Goal: Find contact information: Find contact information

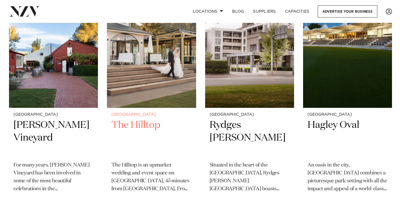
scroll to position [164, 0]
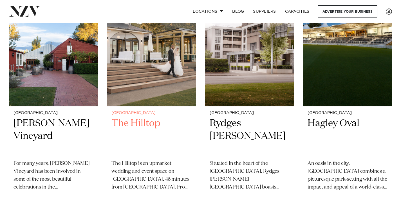
click at [160, 59] on img at bounding box center [151, 45] width 89 height 119
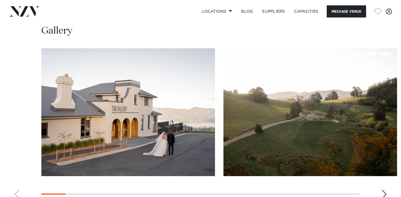
scroll to position [523, 0]
click at [384, 189] on div "Next slide" at bounding box center [384, 193] width 6 height 9
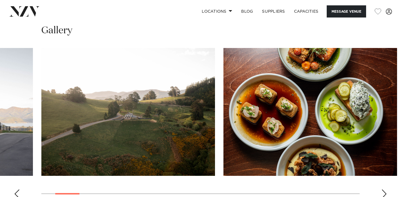
click at [385, 189] on div "Next slide" at bounding box center [384, 193] width 6 height 9
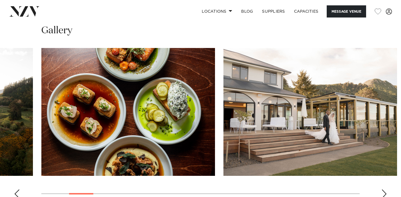
click at [384, 189] on div "Next slide" at bounding box center [384, 193] width 6 height 9
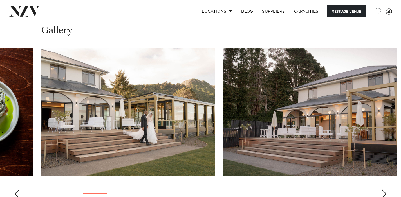
click at [385, 189] on div "Next slide" at bounding box center [384, 193] width 6 height 9
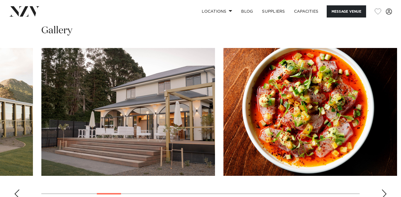
click at [385, 189] on div "Next slide" at bounding box center [384, 193] width 6 height 9
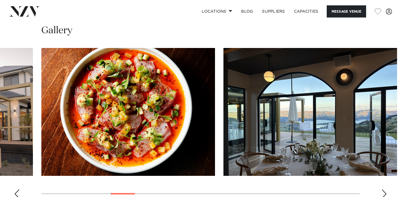
click at [385, 189] on div "Next slide" at bounding box center [384, 193] width 6 height 9
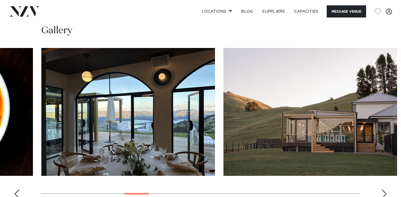
click at [385, 189] on div "Next slide" at bounding box center [384, 193] width 6 height 9
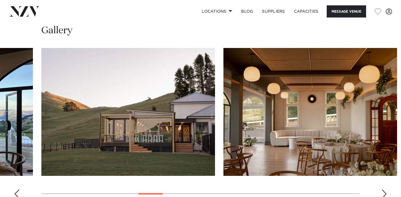
click at [385, 189] on div "Next slide" at bounding box center [384, 193] width 6 height 9
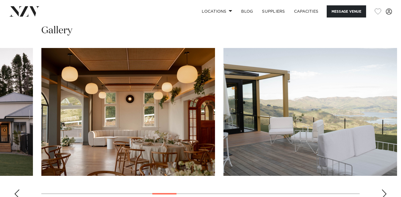
click at [385, 189] on div "Next slide" at bounding box center [384, 193] width 6 height 9
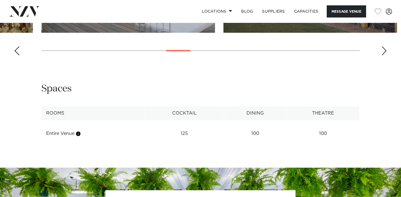
scroll to position [666, 0]
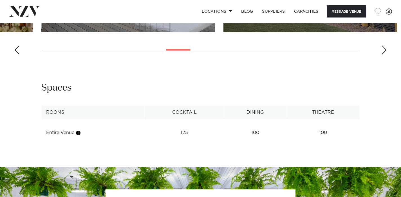
click at [83, 126] on td "Entire Venue" at bounding box center [93, 133] width 103 height 14
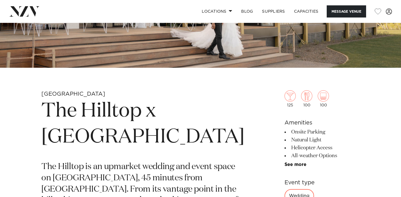
scroll to position [0, 0]
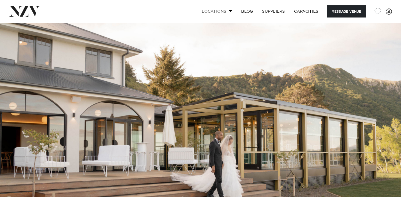
click at [227, 9] on link "Locations" at bounding box center [216, 11] width 39 height 12
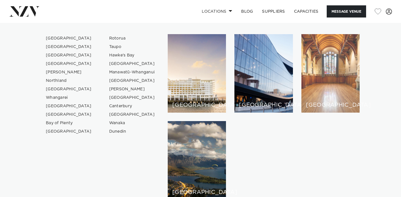
click at [321, 83] on div "[GEOGRAPHIC_DATA]" at bounding box center [331, 73] width 58 height 78
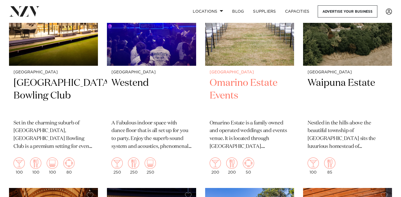
scroll to position [1511, 0]
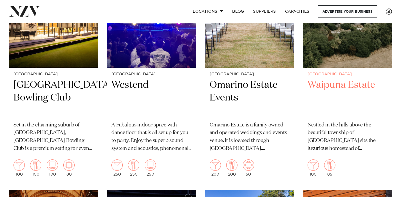
click at [354, 59] on img at bounding box center [347, 7] width 89 height 119
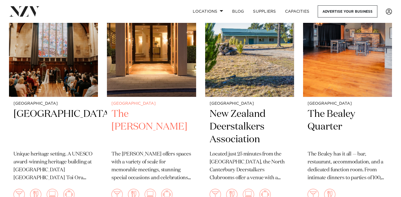
scroll to position [1723, 0]
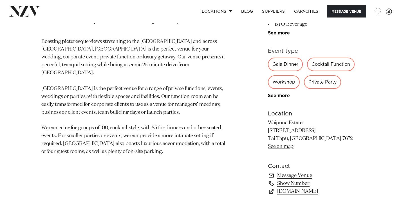
scroll to position [297, 0]
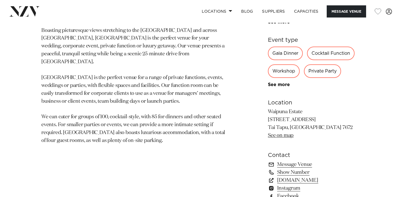
click at [289, 54] on div "Gala Dinner" at bounding box center [285, 53] width 35 height 14
click at [334, 55] on div "Cocktail Function" at bounding box center [331, 53] width 48 height 14
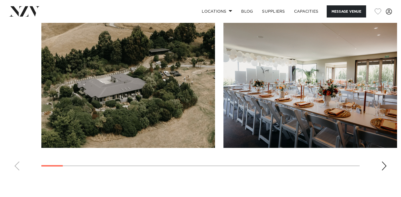
scroll to position [543, 0]
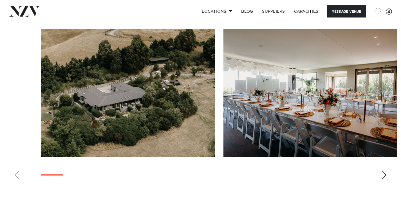
click at [383, 173] on div "Next slide" at bounding box center [384, 174] width 6 height 9
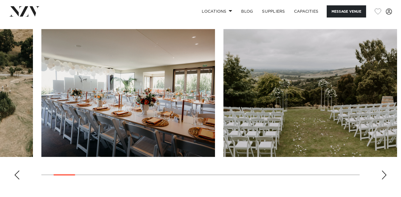
click at [383, 173] on div "Next slide" at bounding box center [384, 174] width 6 height 9
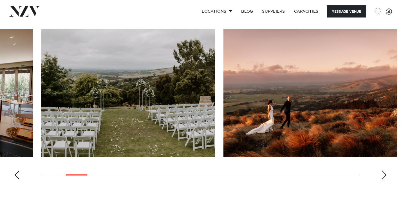
click at [383, 173] on div "Next slide" at bounding box center [384, 174] width 6 height 9
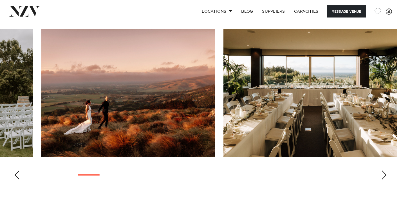
click at [383, 173] on div "Next slide" at bounding box center [384, 174] width 6 height 9
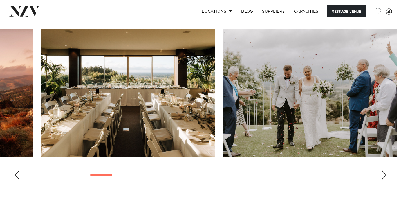
click at [383, 173] on div "Next slide" at bounding box center [384, 174] width 6 height 9
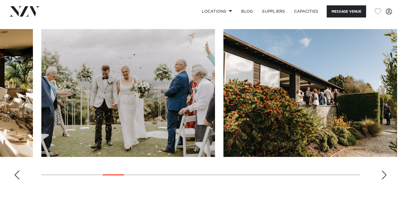
click at [383, 173] on div "Next slide" at bounding box center [384, 174] width 6 height 9
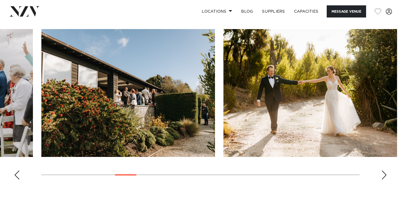
click at [383, 173] on div "Next slide" at bounding box center [384, 174] width 6 height 9
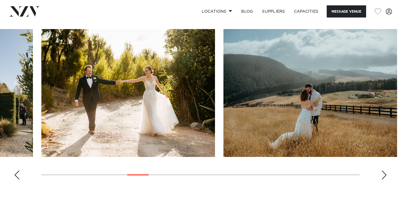
click at [383, 173] on div "Next slide" at bounding box center [384, 174] width 6 height 9
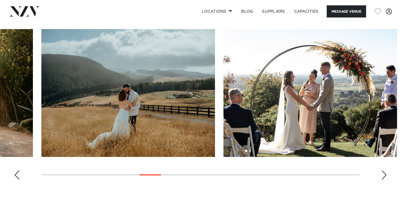
click at [383, 173] on div "Next slide" at bounding box center [384, 174] width 6 height 9
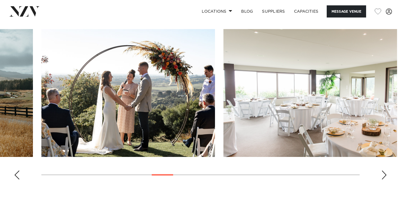
click at [383, 173] on div "Next slide" at bounding box center [384, 174] width 6 height 9
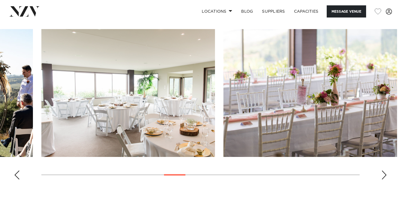
click at [383, 173] on div "Next slide" at bounding box center [384, 174] width 6 height 9
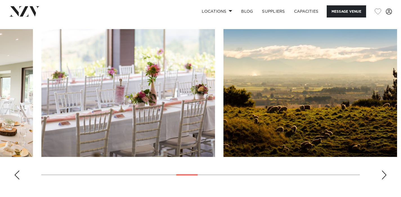
click at [383, 173] on div "Next slide" at bounding box center [384, 174] width 6 height 9
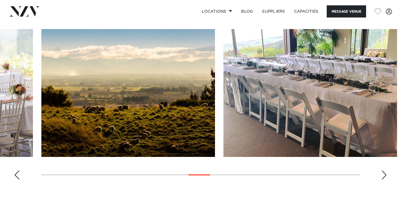
click at [383, 173] on div "Next slide" at bounding box center [384, 174] width 6 height 9
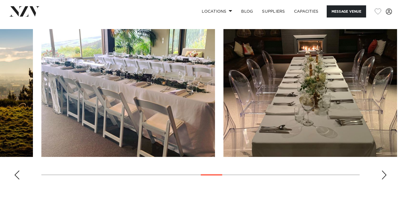
click at [385, 175] on div "Next slide" at bounding box center [384, 174] width 6 height 9
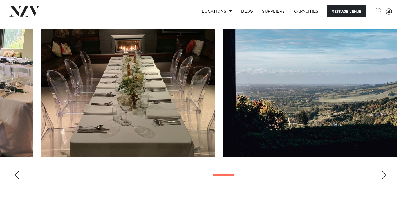
click at [385, 175] on div "Next slide" at bounding box center [384, 174] width 6 height 9
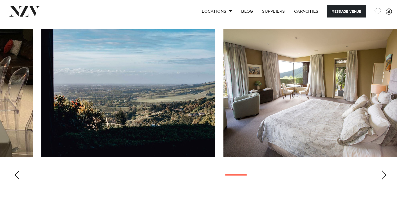
click at [385, 175] on div "Next slide" at bounding box center [384, 174] width 6 height 9
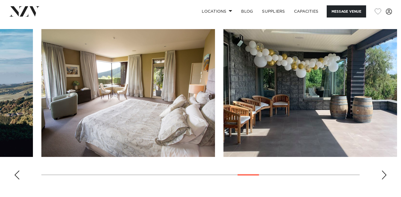
click at [385, 175] on div "Next slide" at bounding box center [384, 174] width 6 height 9
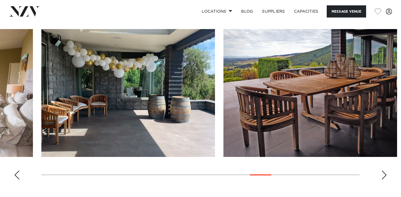
click at [385, 175] on div "Next slide" at bounding box center [384, 174] width 6 height 9
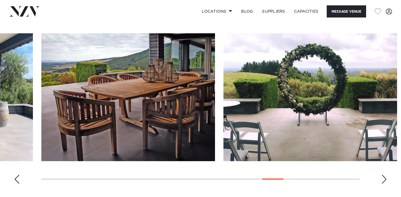
scroll to position [528, 0]
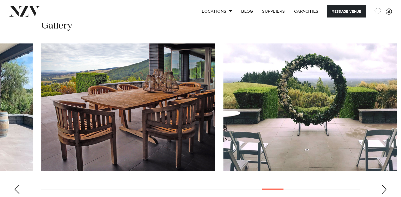
click at [177, 118] on img "19 / 26" at bounding box center [128, 107] width 174 height 128
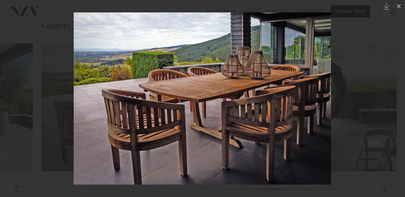
click at [188, 109] on img at bounding box center [203, 98] width 258 height 172
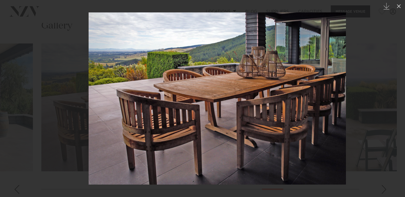
click at [337, 102] on img at bounding box center [218, 98] width 258 height 172
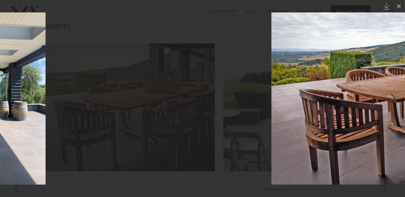
drag, startPoint x: 290, startPoint y: 101, endPoint x: 72, endPoint y: 98, distance: 218.5
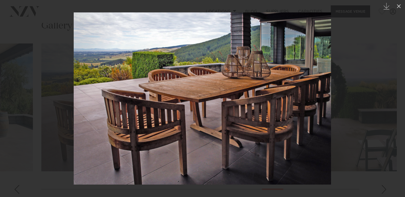
drag, startPoint x: 161, startPoint y: 93, endPoint x: 53, endPoint y: 94, distance: 107.6
click at [74, 95] on img at bounding box center [203, 98] width 258 height 172
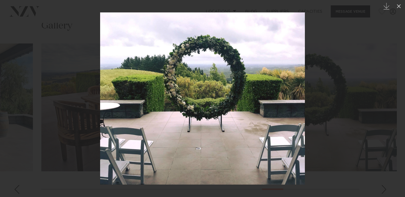
drag, startPoint x: 188, startPoint y: 85, endPoint x: 106, endPoint y: 85, distance: 81.4
click at [114, 85] on img at bounding box center [202, 98] width 205 height 172
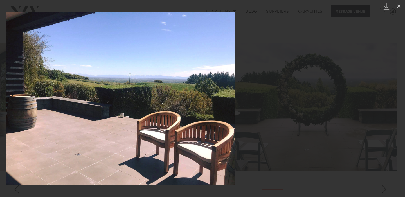
drag, startPoint x: 271, startPoint y: 83, endPoint x: 59, endPoint y: 84, distance: 212.0
click at [64, 85] on img at bounding box center [120, 98] width 229 height 172
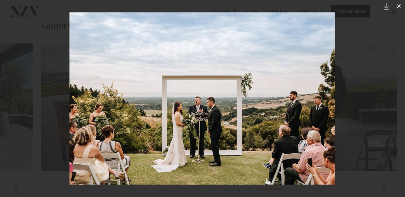
click at [400, 7] on icon at bounding box center [399, 6] width 4 height 4
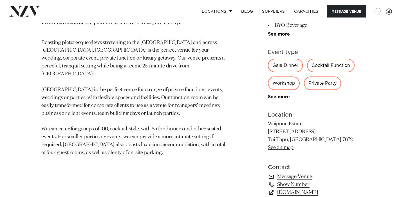
scroll to position [271, 0]
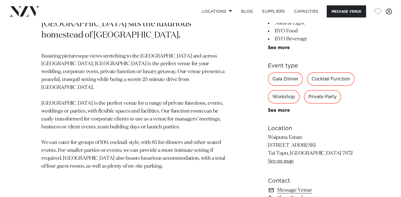
drag, startPoint x: 269, startPoint y: 136, endPoint x: 287, endPoint y: 141, distance: 18.7
click at [289, 142] on div "Christchurch Waipuna Estate Nestled in the hills above the beautiful township o…" at bounding box center [201, 115] width 392 height 306
click at [274, 138] on p "Waipuna Estate 131 Gerkins Road Tai Tapu, Christchurch 7672 See on map" at bounding box center [314, 149] width 92 height 32
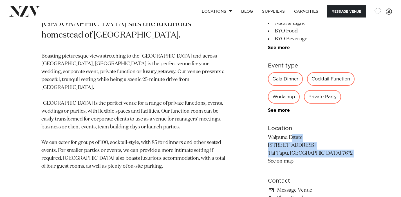
drag, startPoint x: 274, startPoint y: 138, endPoint x: 334, endPoint y: 155, distance: 61.8
click at [334, 155] on p "Waipuna Estate 131 Gerkins Road Tai Tapu, Christchurch 7672 See on map" at bounding box center [314, 149] width 92 height 32
copy p "Waipuna Estate 131 Gerkins Road Tai Tapu, Christchurch 7672"
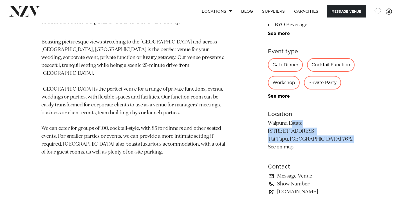
click at [291, 183] on link "Show Number" at bounding box center [314, 184] width 92 height 8
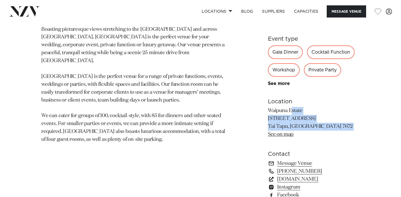
scroll to position [300, 0]
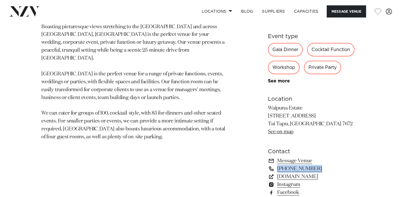
drag, startPoint x: 253, startPoint y: 167, endPoint x: 333, endPoint y: 166, distance: 79.4
click at [333, 166] on div "Christchurch Waipuna Estate Nestled in the hills above the beautiful township o…" at bounding box center [201, 86] width 392 height 306
copy section "+64 27 451 3765"
click at [285, 134] on link "See on map" at bounding box center [281, 131] width 26 height 5
